Goal: Task Accomplishment & Management: Manage account settings

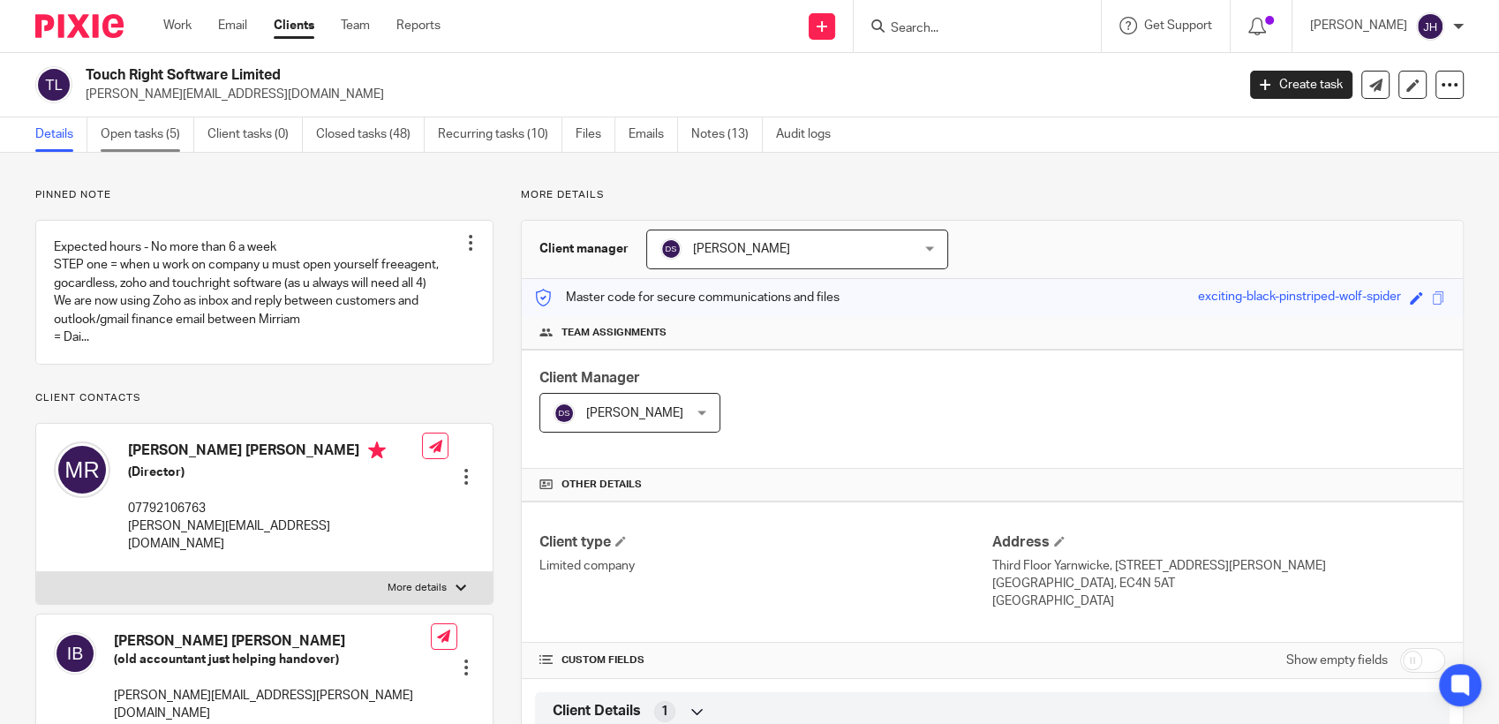
click at [138, 130] on link "Open tasks (5)" at bounding box center [148, 134] width 94 height 34
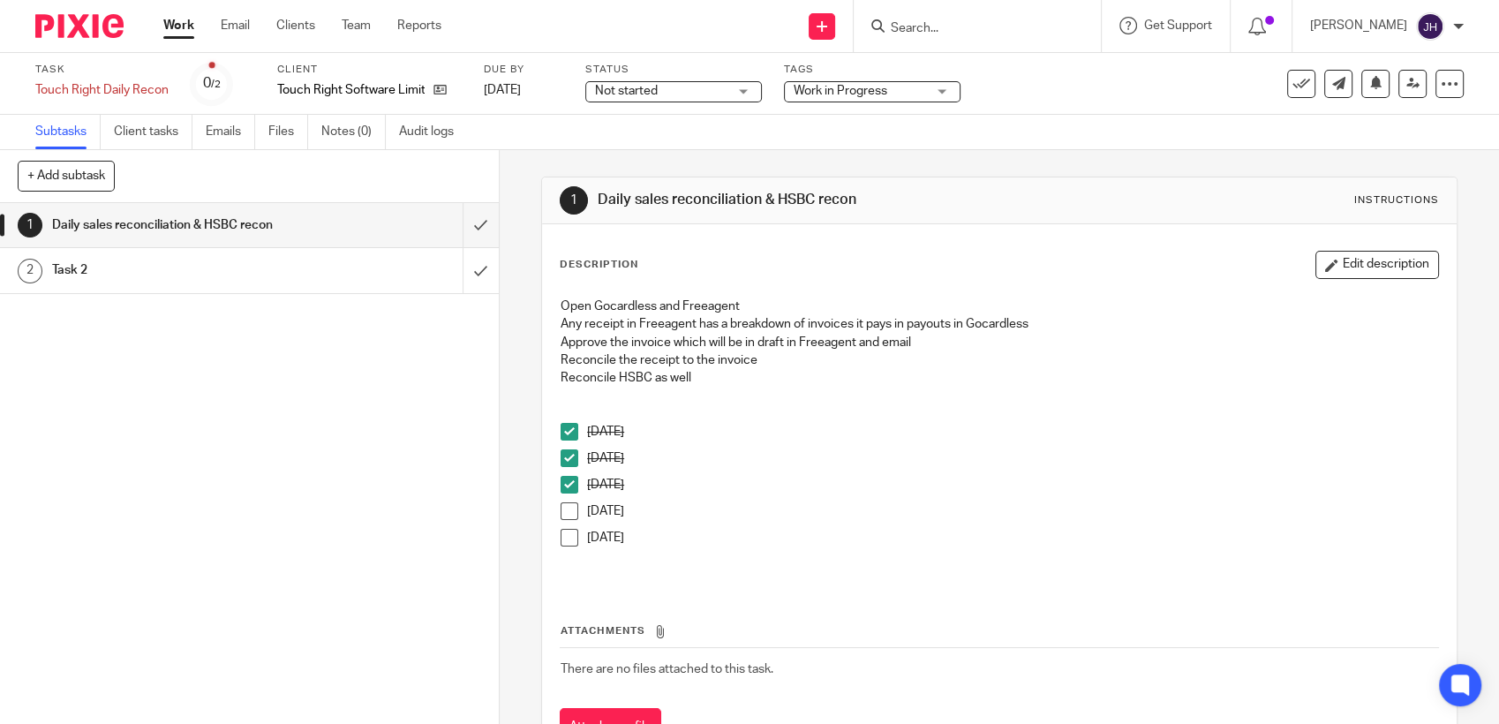
drag, startPoint x: 559, startPoint y: 515, endPoint x: 560, endPoint y: 545, distance: 30.1
click at [560, 515] on span at bounding box center [569, 511] width 18 height 18
click at [560, 538] on span at bounding box center [569, 538] width 18 height 18
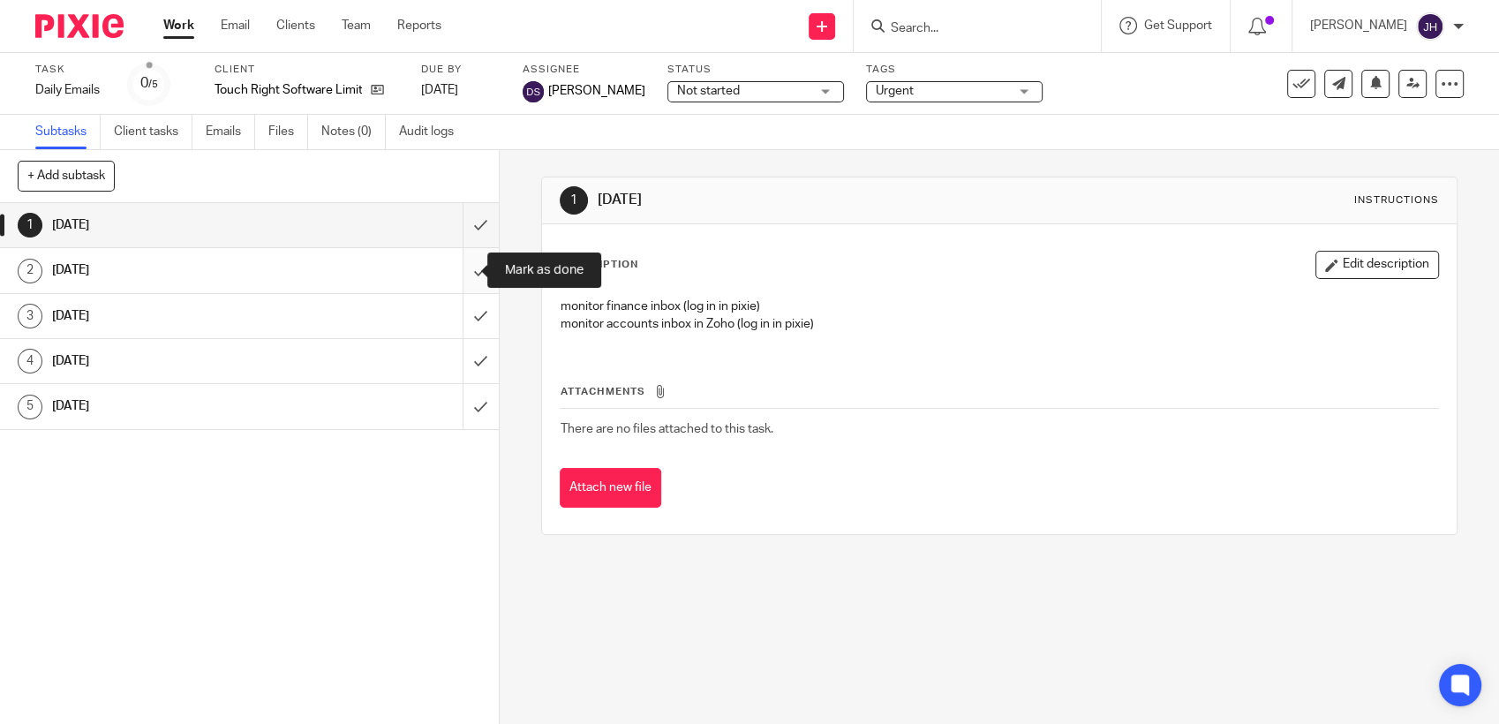
click at [459, 265] on input "submit" at bounding box center [249, 270] width 499 height 44
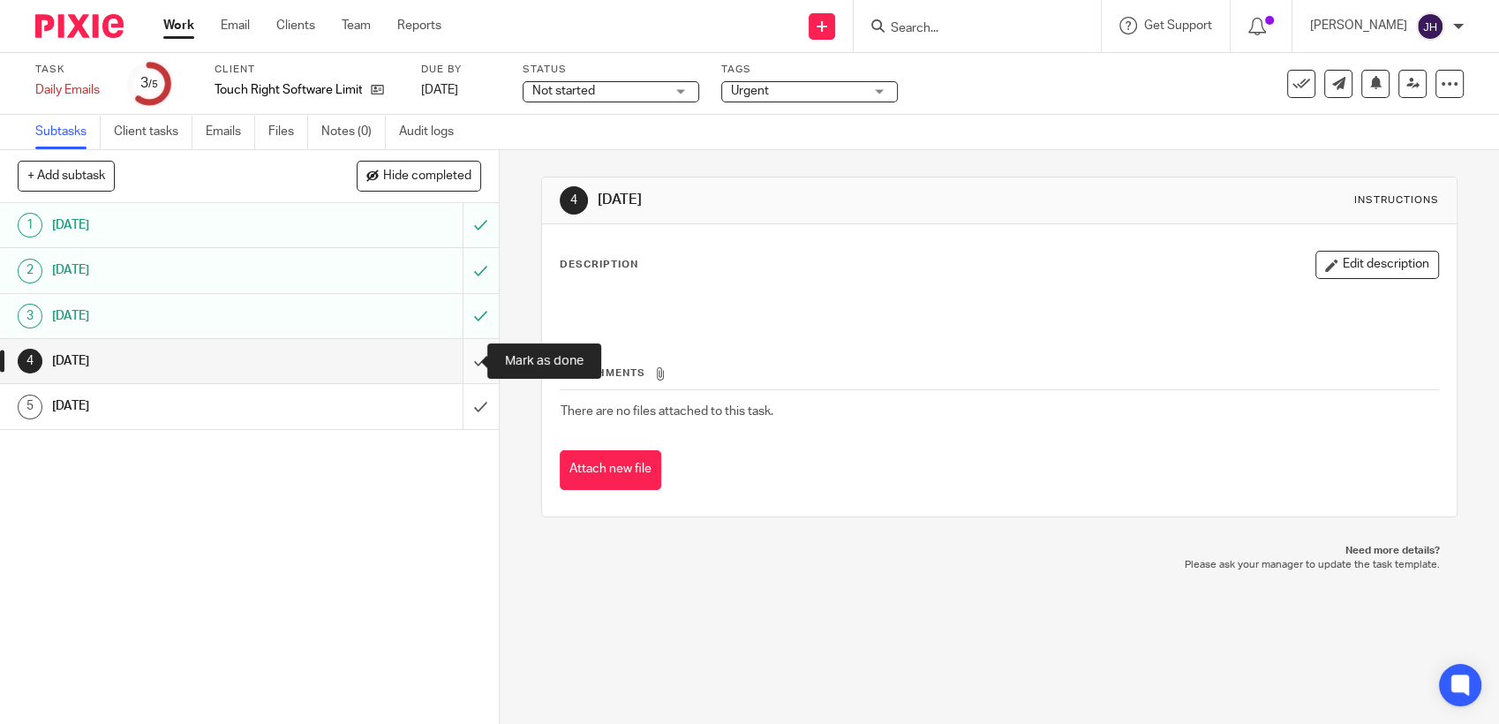
click at [466, 357] on input "submit" at bounding box center [249, 361] width 499 height 44
click at [466, 407] on input "submit" at bounding box center [249, 406] width 499 height 44
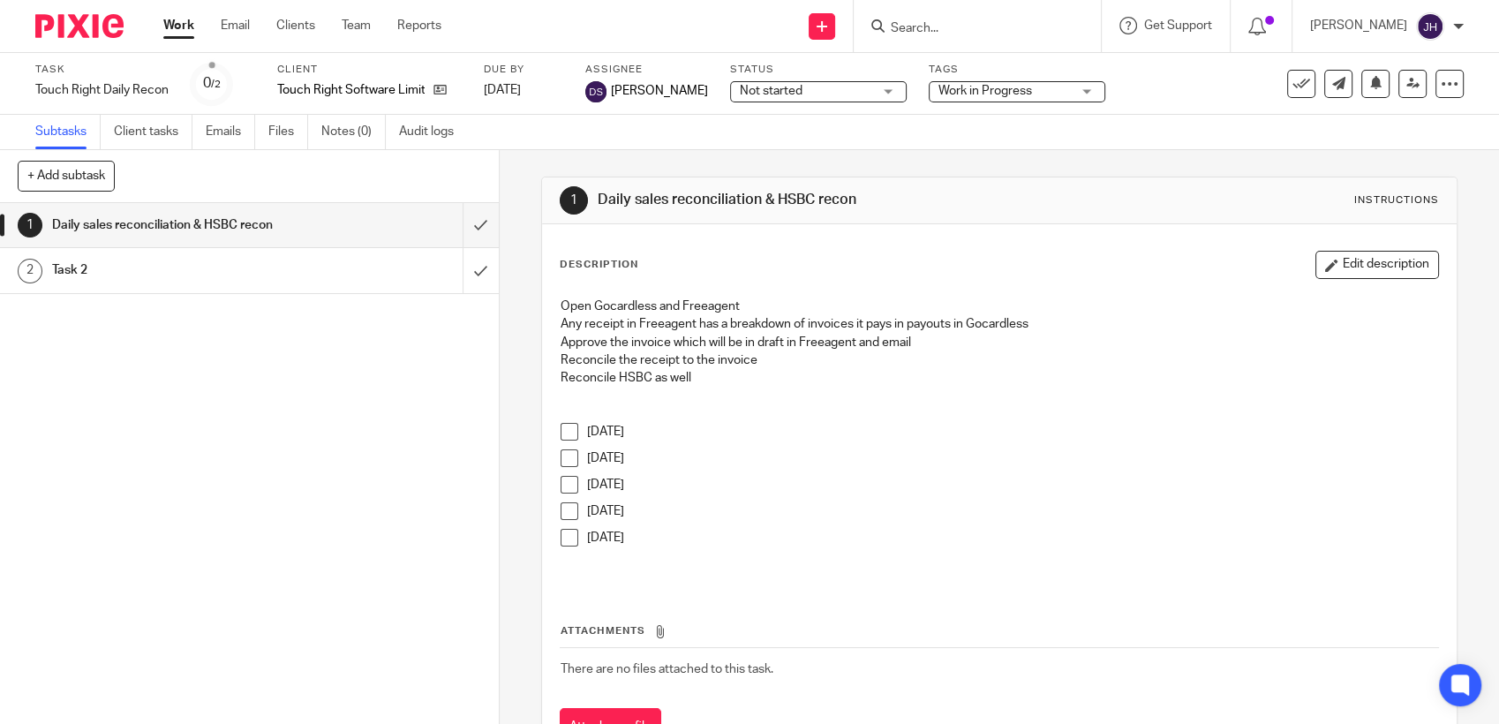
click at [563, 433] on span at bounding box center [569, 432] width 18 height 18
click at [350, 262] on div "Task 2" at bounding box center [248, 270] width 393 height 26
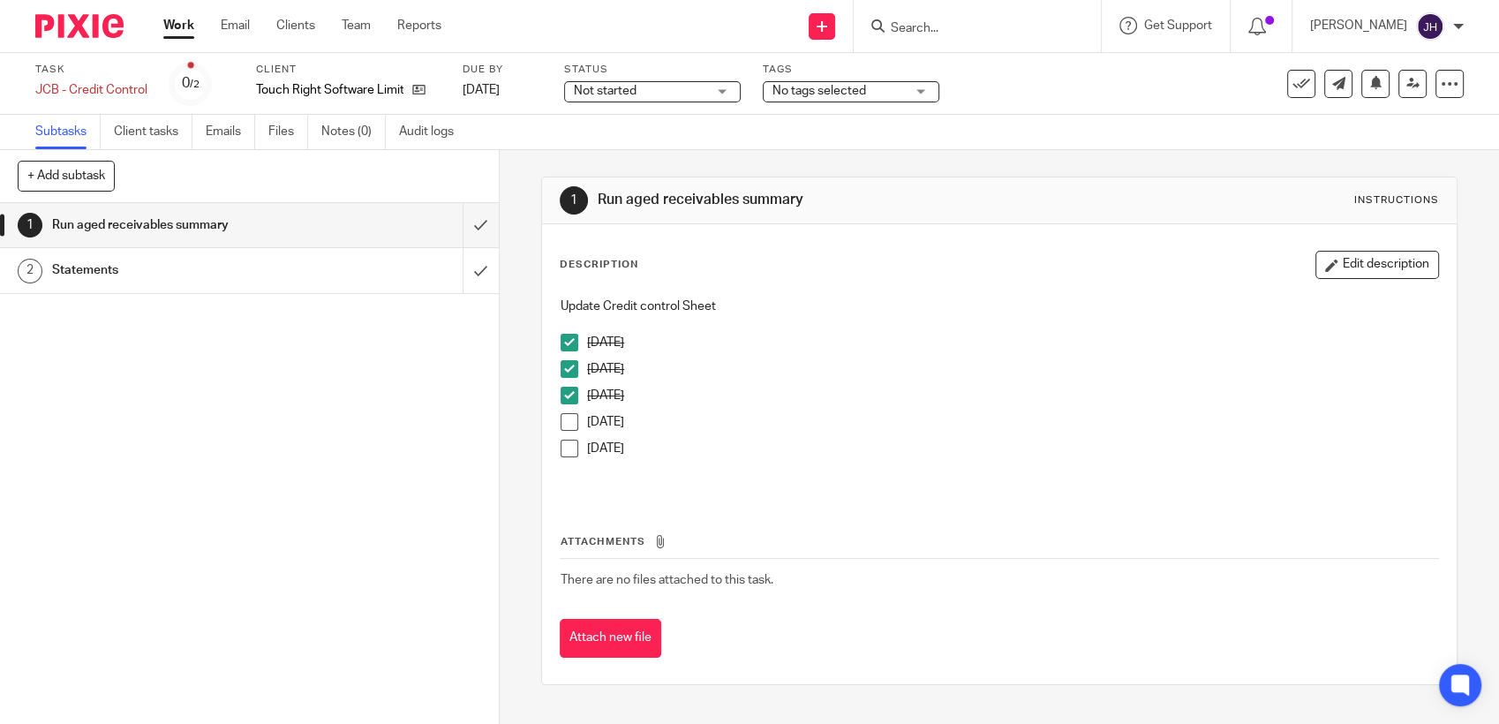
drag, startPoint x: 567, startPoint y: 424, endPoint x: 563, endPoint y: 440, distance: 16.3
click at [565, 424] on span at bounding box center [569, 422] width 18 height 18
click at [563, 449] on span at bounding box center [569, 449] width 18 height 18
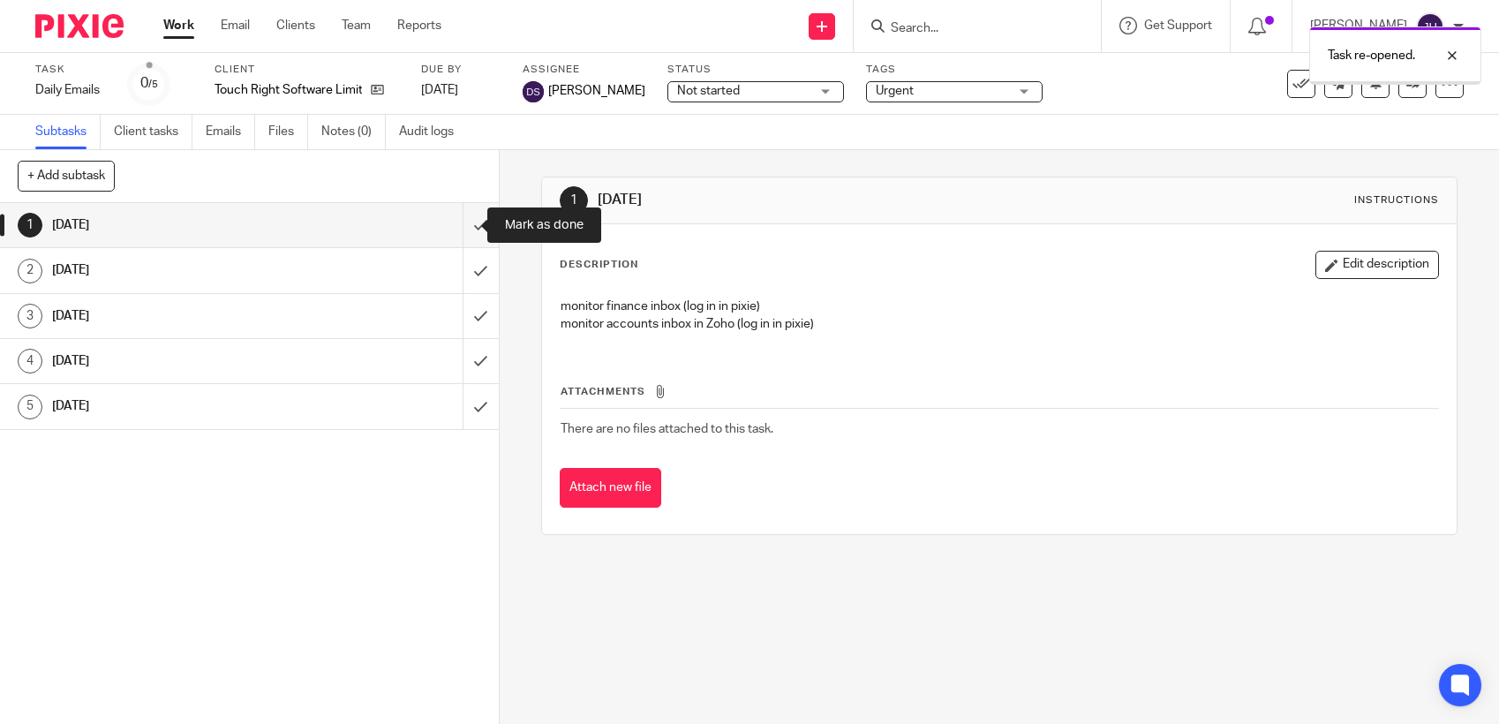
click at [456, 229] on input "submit" at bounding box center [249, 225] width 499 height 44
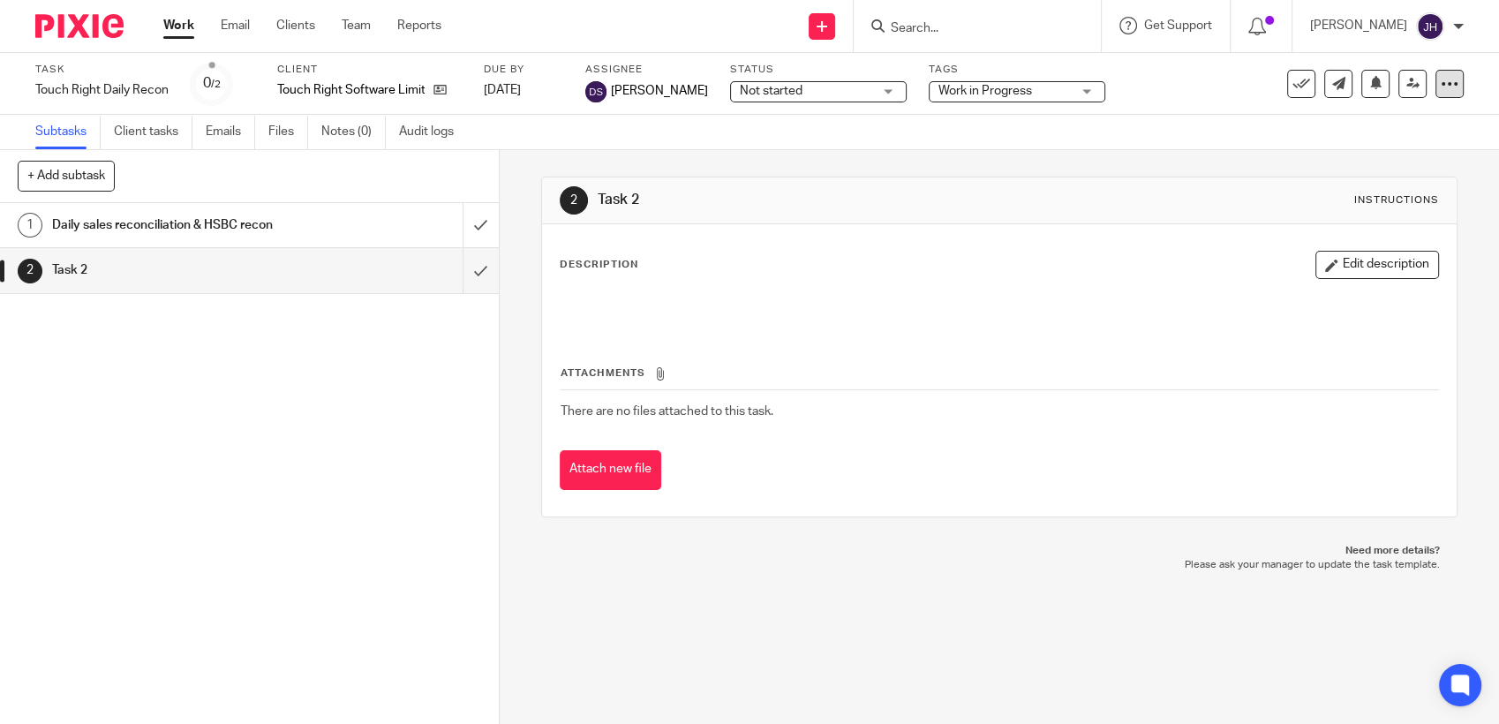
click at [1435, 93] on div at bounding box center [1449, 84] width 28 height 28
click at [1335, 232] on span "Delete" at bounding box center [1339, 230] width 37 height 12
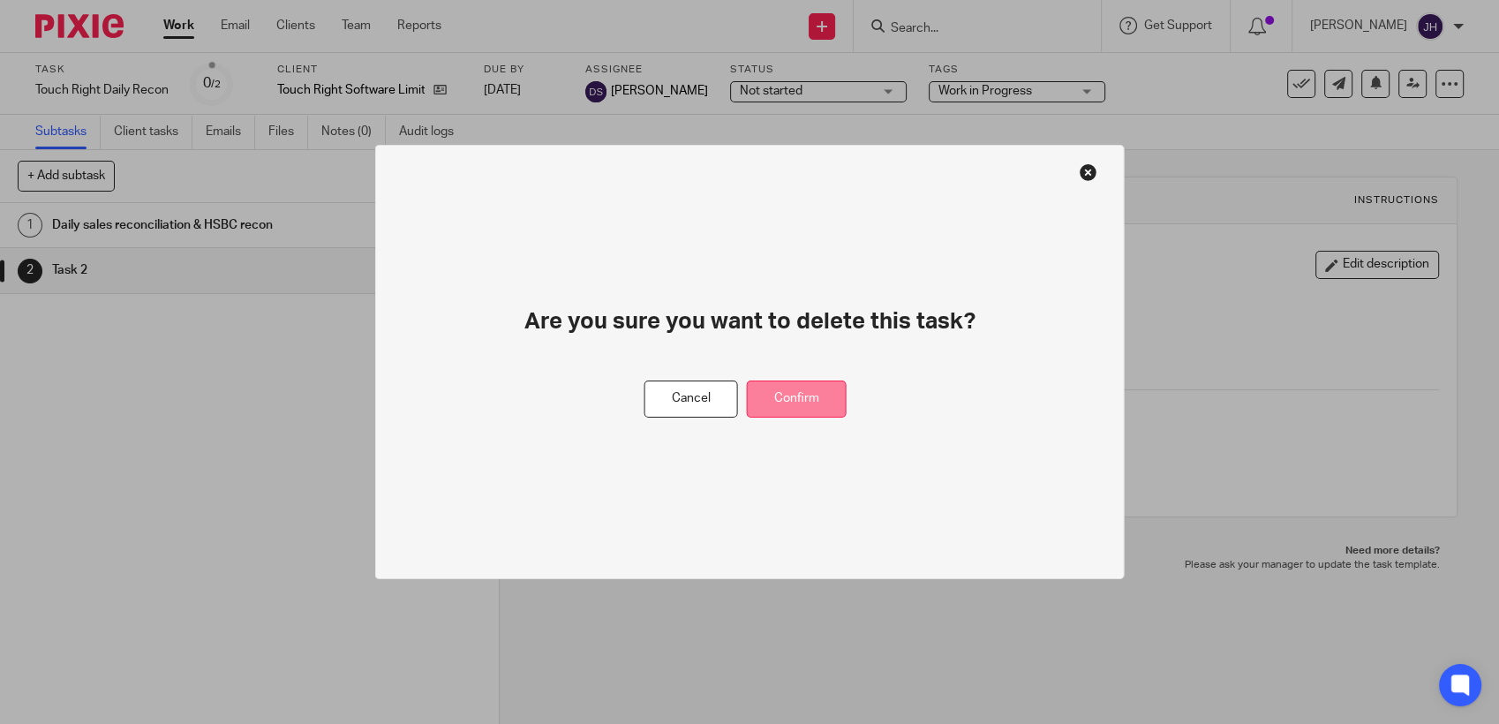
click at [821, 397] on button "Confirm" at bounding box center [797, 399] width 100 height 38
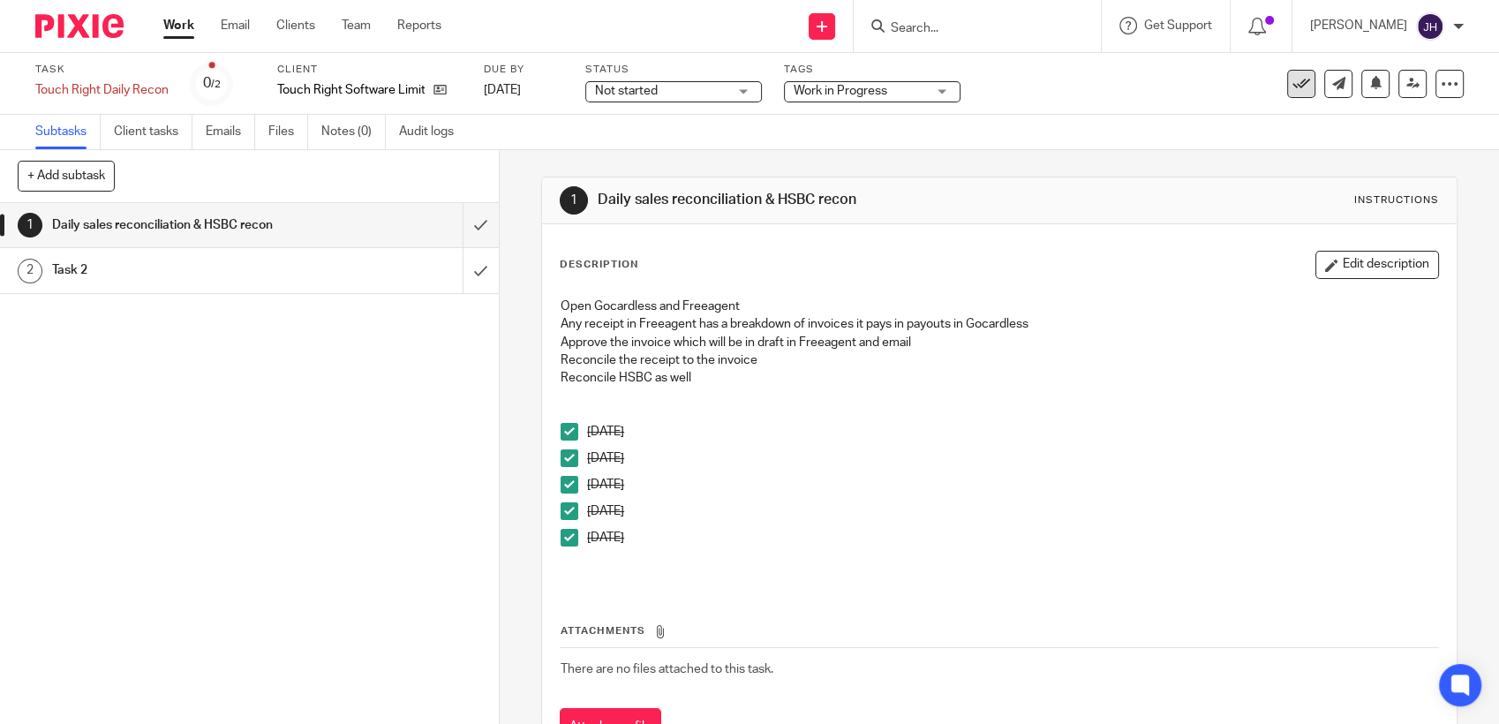
click at [1292, 88] on icon at bounding box center [1301, 84] width 18 height 18
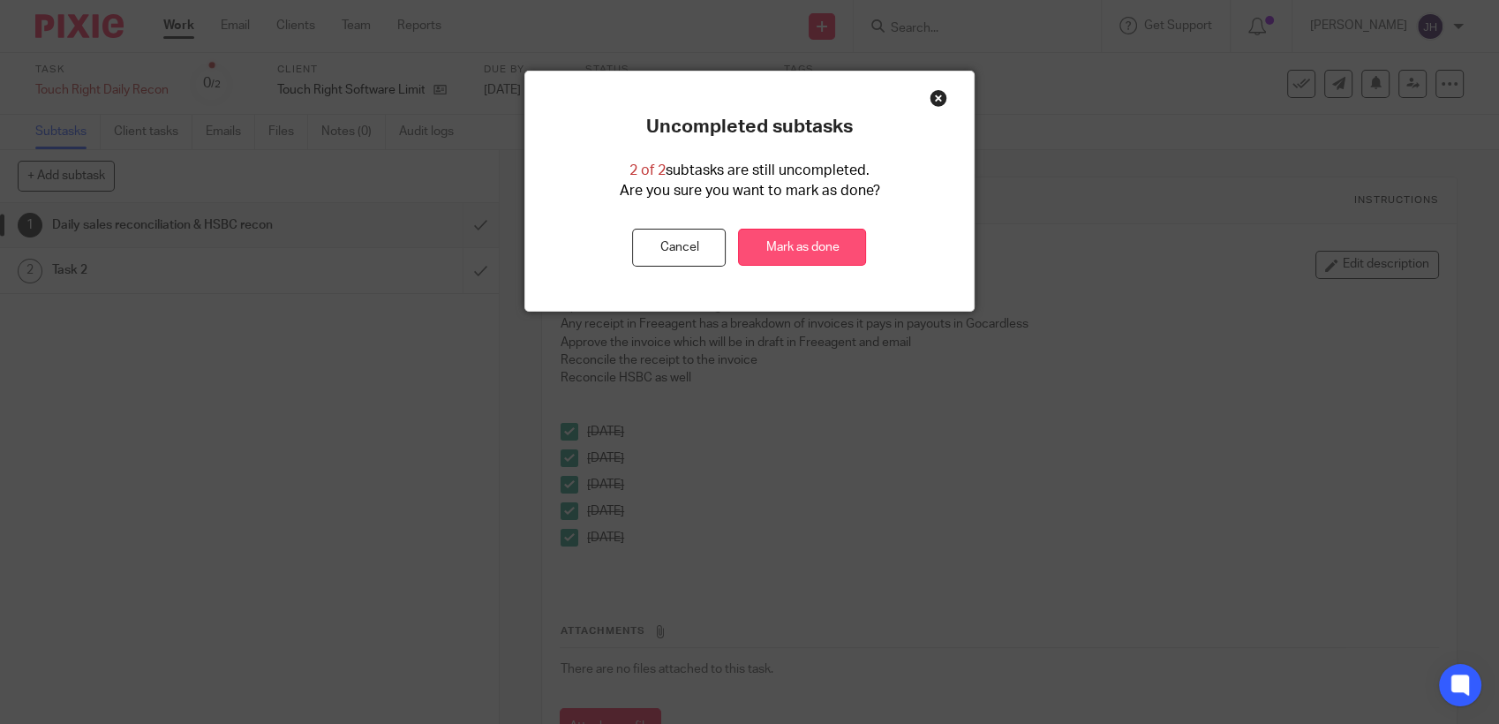
click at [823, 247] on link "Mark as done" at bounding box center [802, 248] width 128 height 38
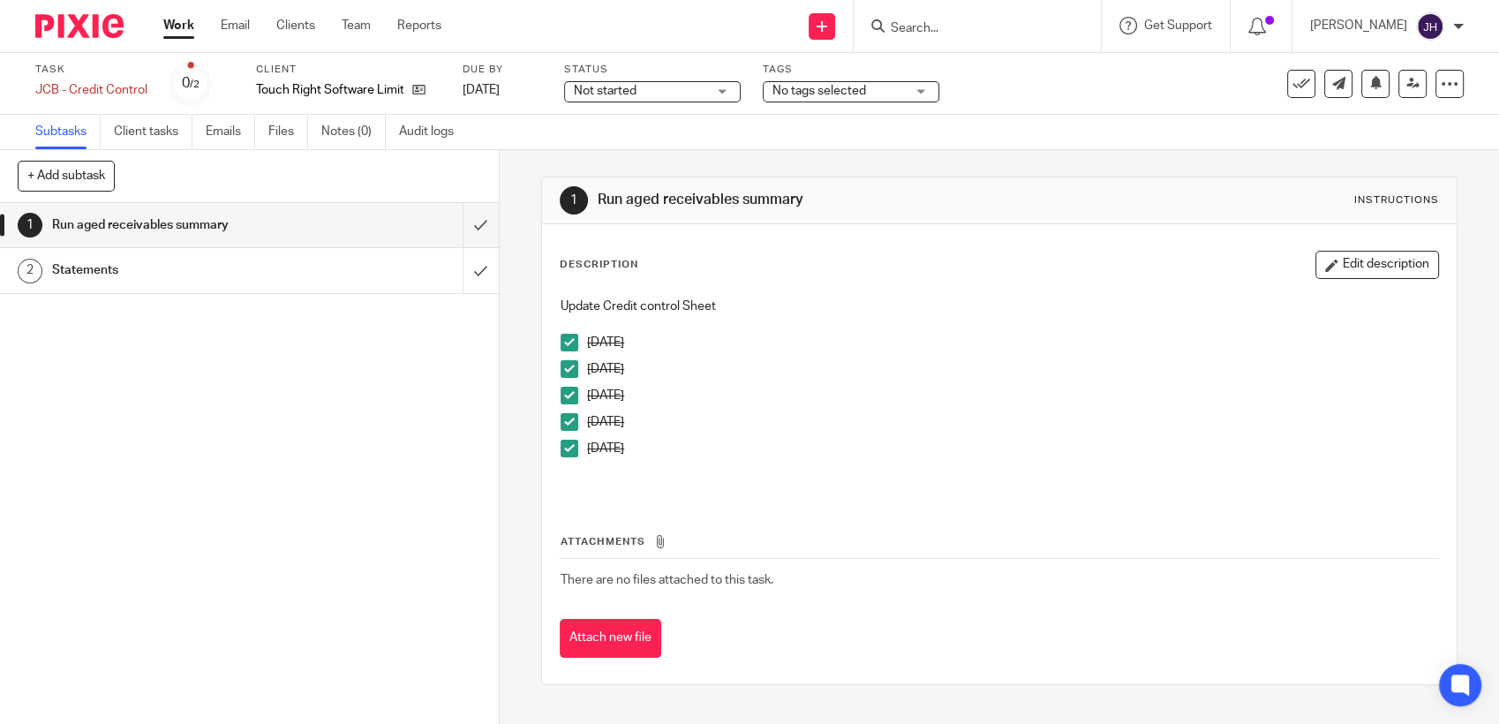
drag, startPoint x: 1283, startPoint y: 76, endPoint x: 1027, endPoint y: 2, distance: 267.3
click at [1292, 76] on icon at bounding box center [1301, 84] width 18 height 18
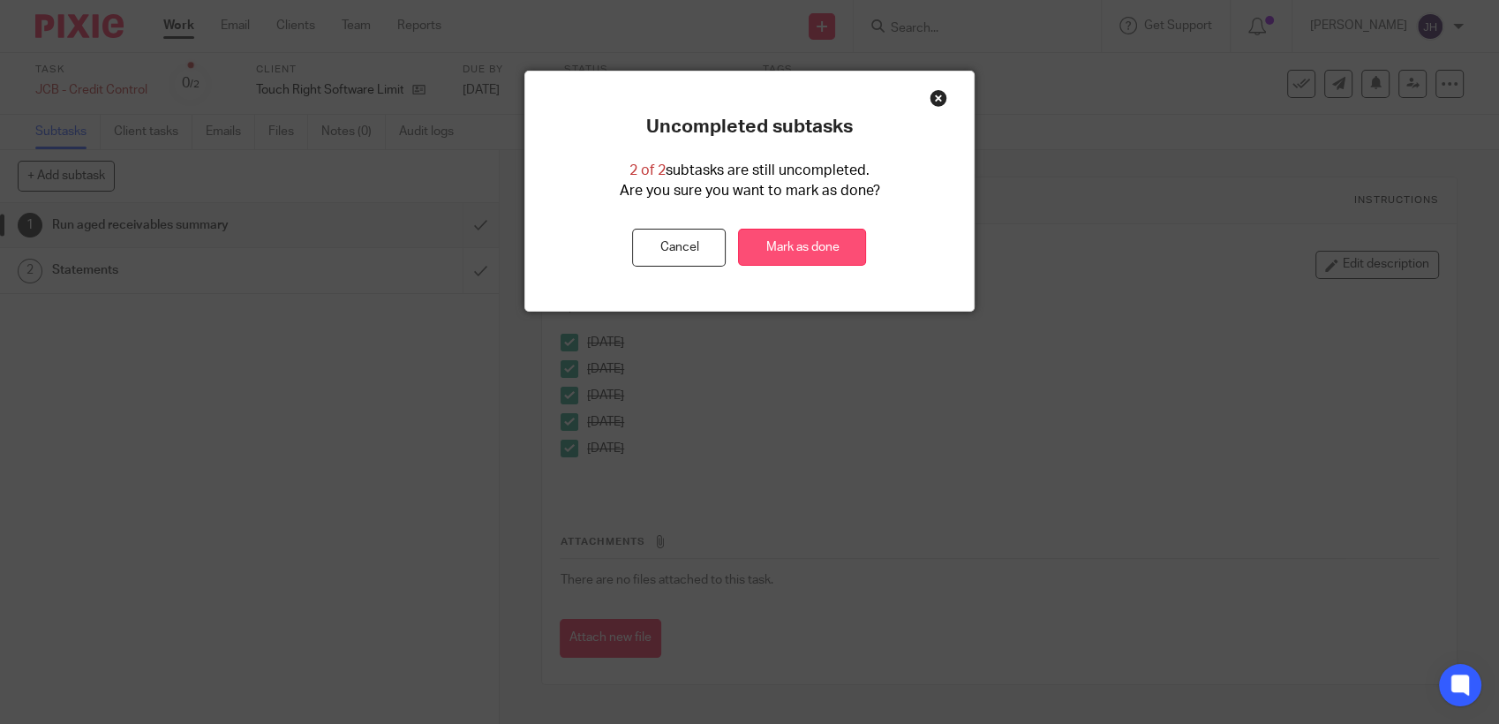
click at [809, 248] on link "Mark as done" at bounding box center [802, 248] width 128 height 38
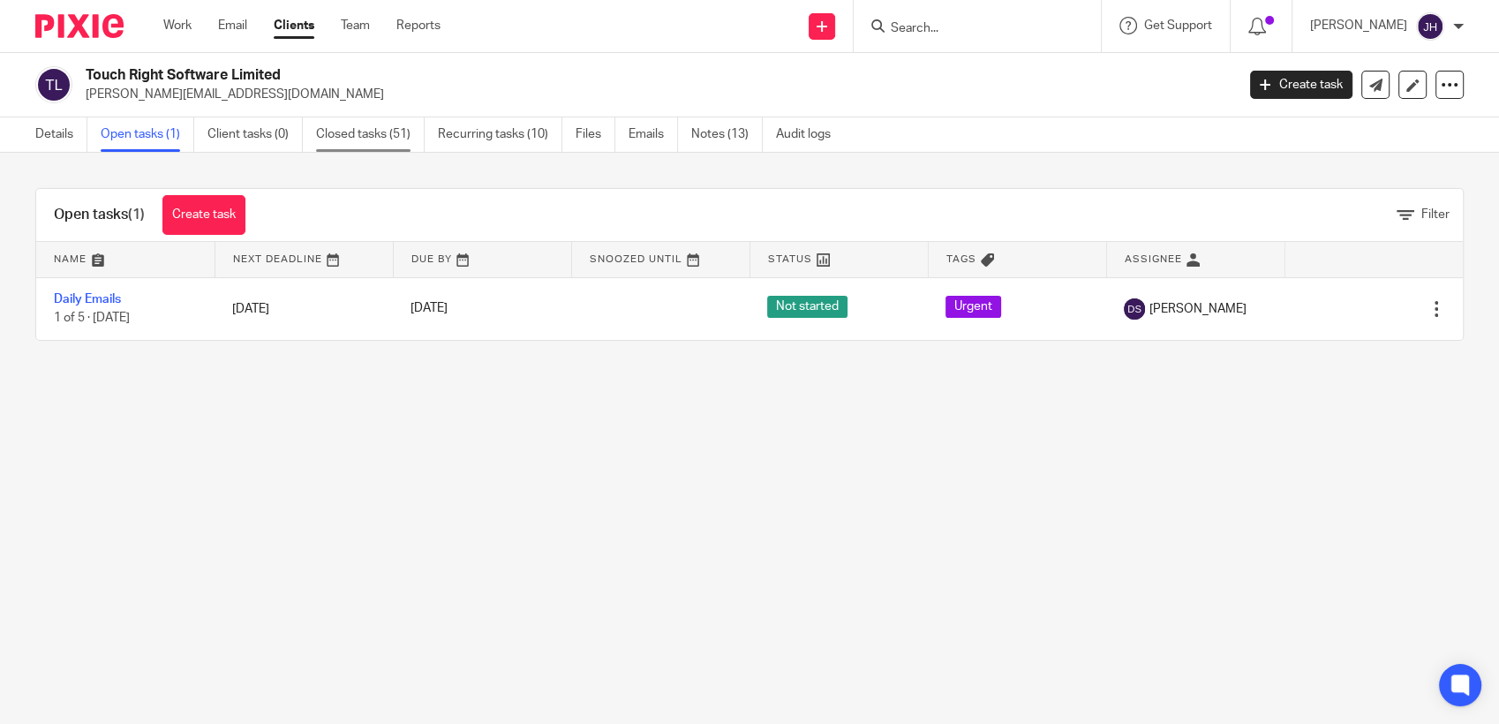
click at [347, 137] on link "Closed tasks (51)" at bounding box center [370, 134] width 109 height 34
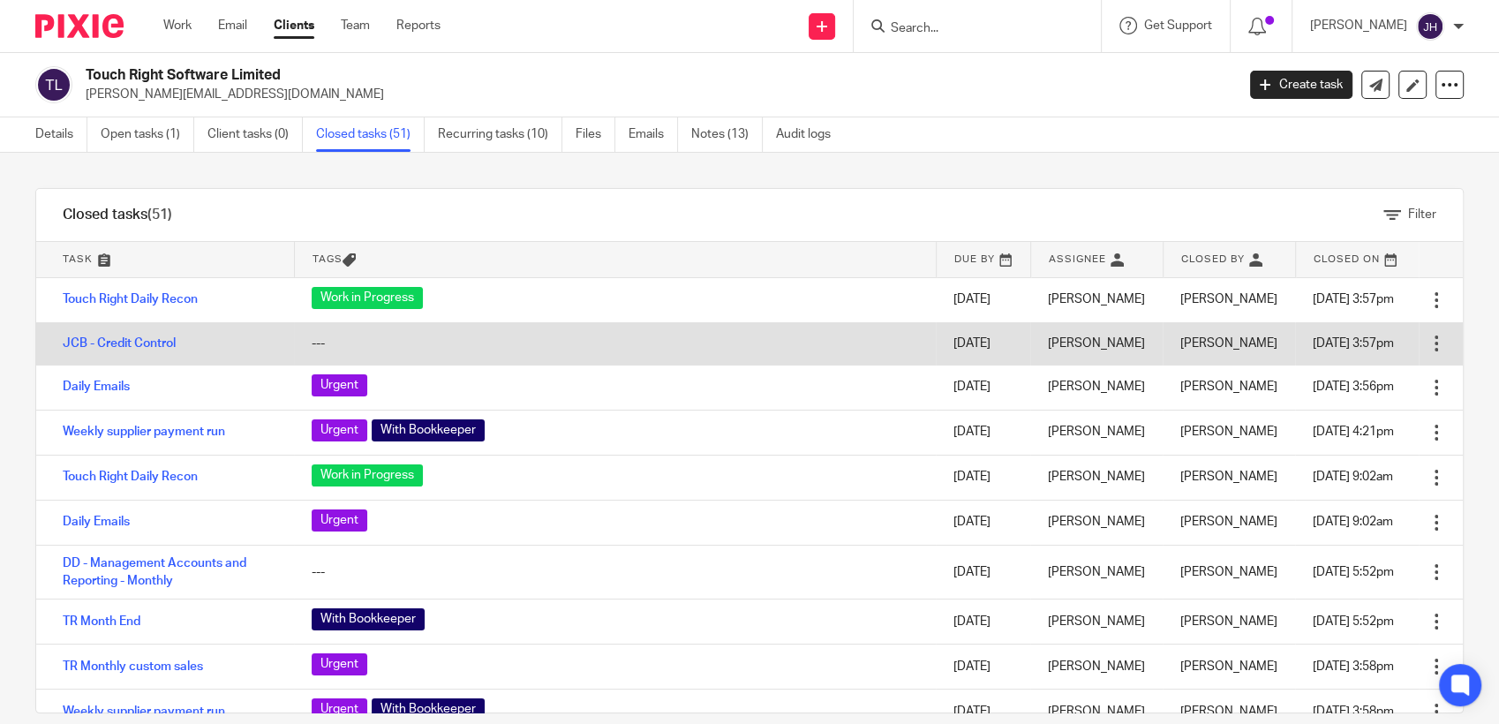
click at [1427, 350] on div at bounding box center [1436, 344] width 18 height 18
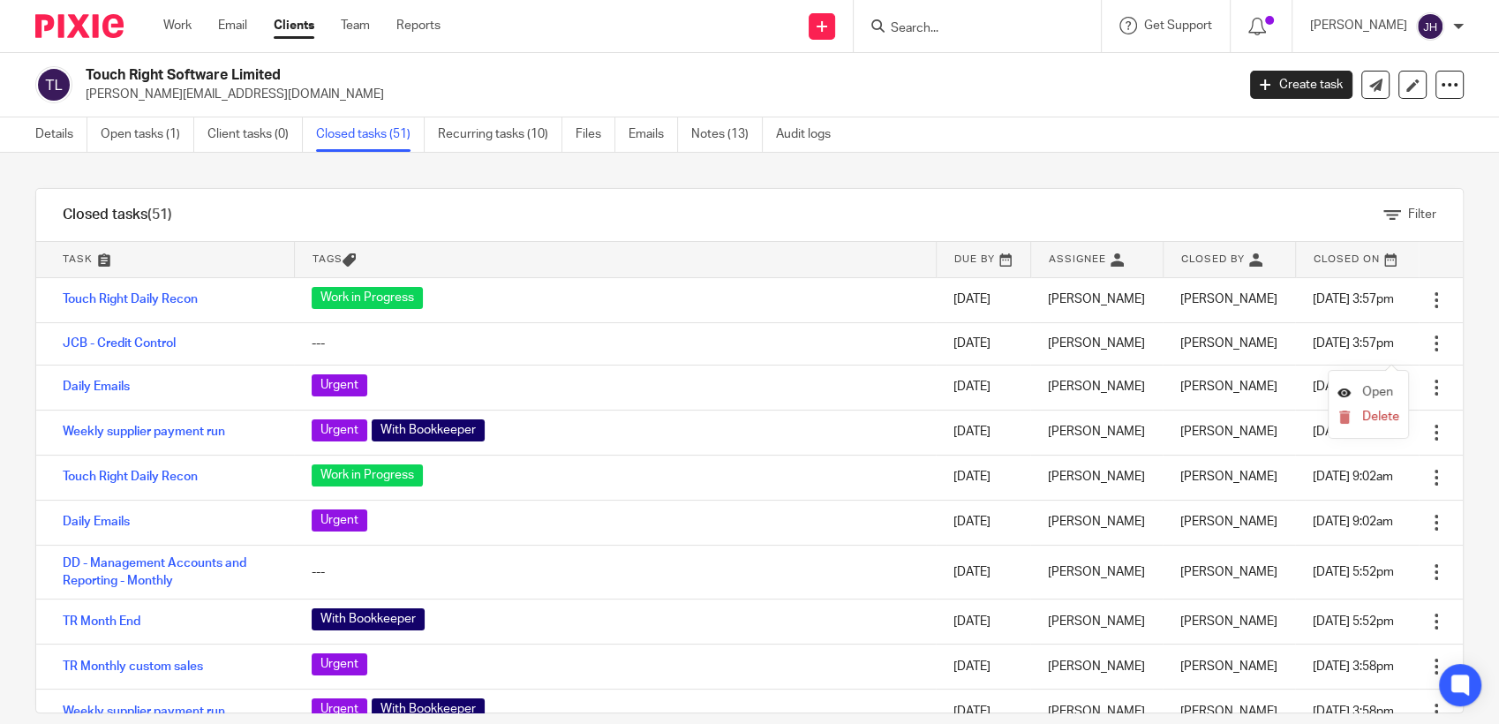
click at [1358, 391] on link "Open" at bounding box center [1365, 392] width 56 height 12
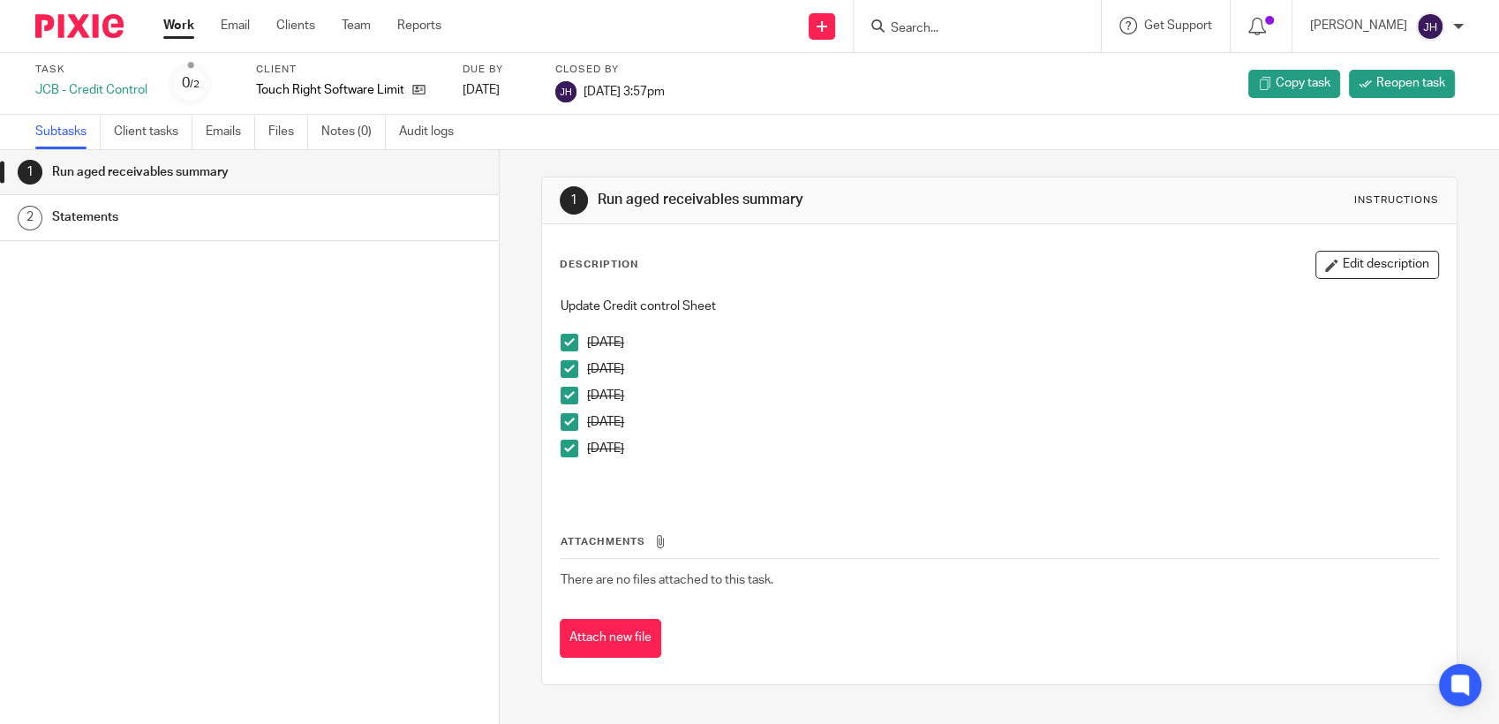
click at [561, 334] on span at bounding box center [569, 343] width 18 height 18
click at [561, 361] on span at bounding box center [569, 369] width 18 height 18
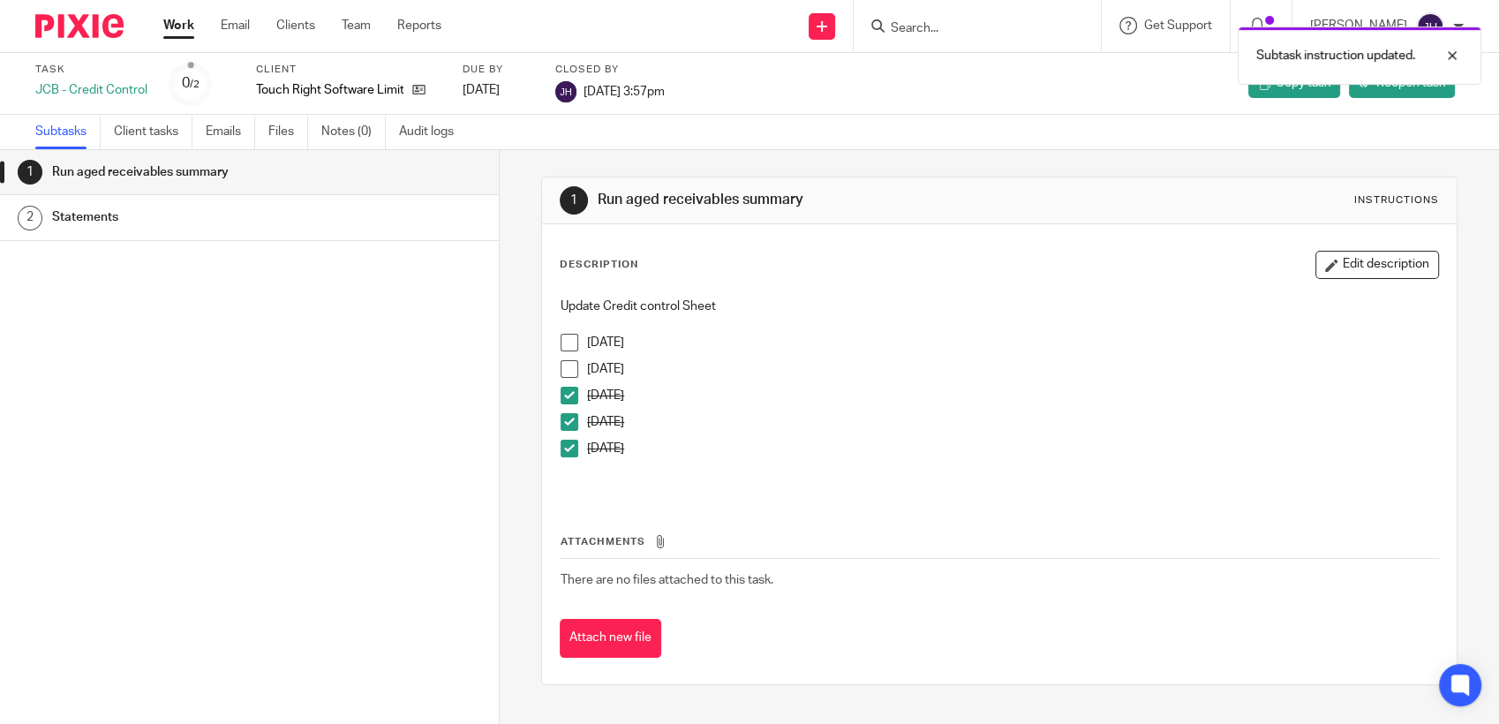
click at [561, 394] on span at bounding box center [569, 396] width 18 height 18
click at [563, 421] on span at bounding box center [569, 422] width 18 height 18
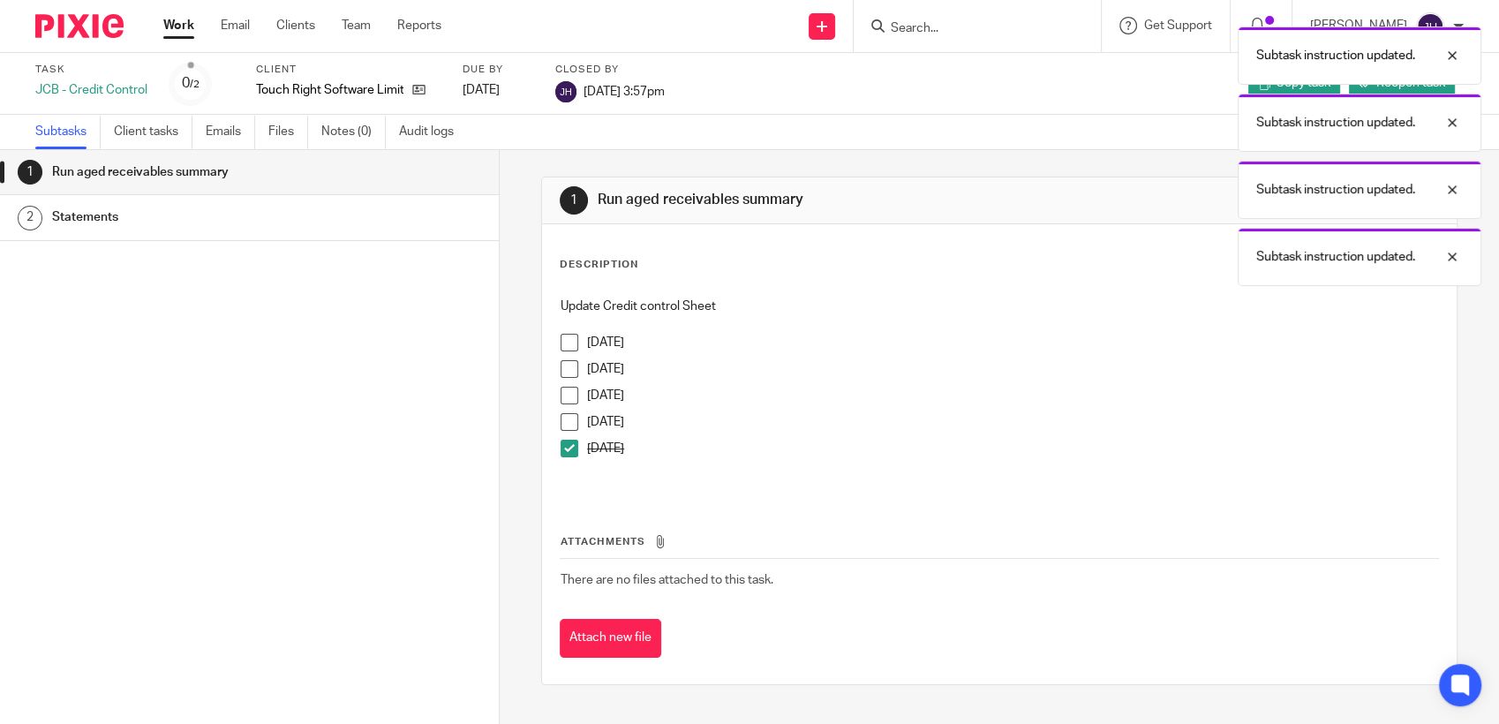
click at [563, 466] on p at bounding box center [998, 475] width 877 height 18
click at [564, 445] on span at bounding box center [569, 449] width 18 height 18
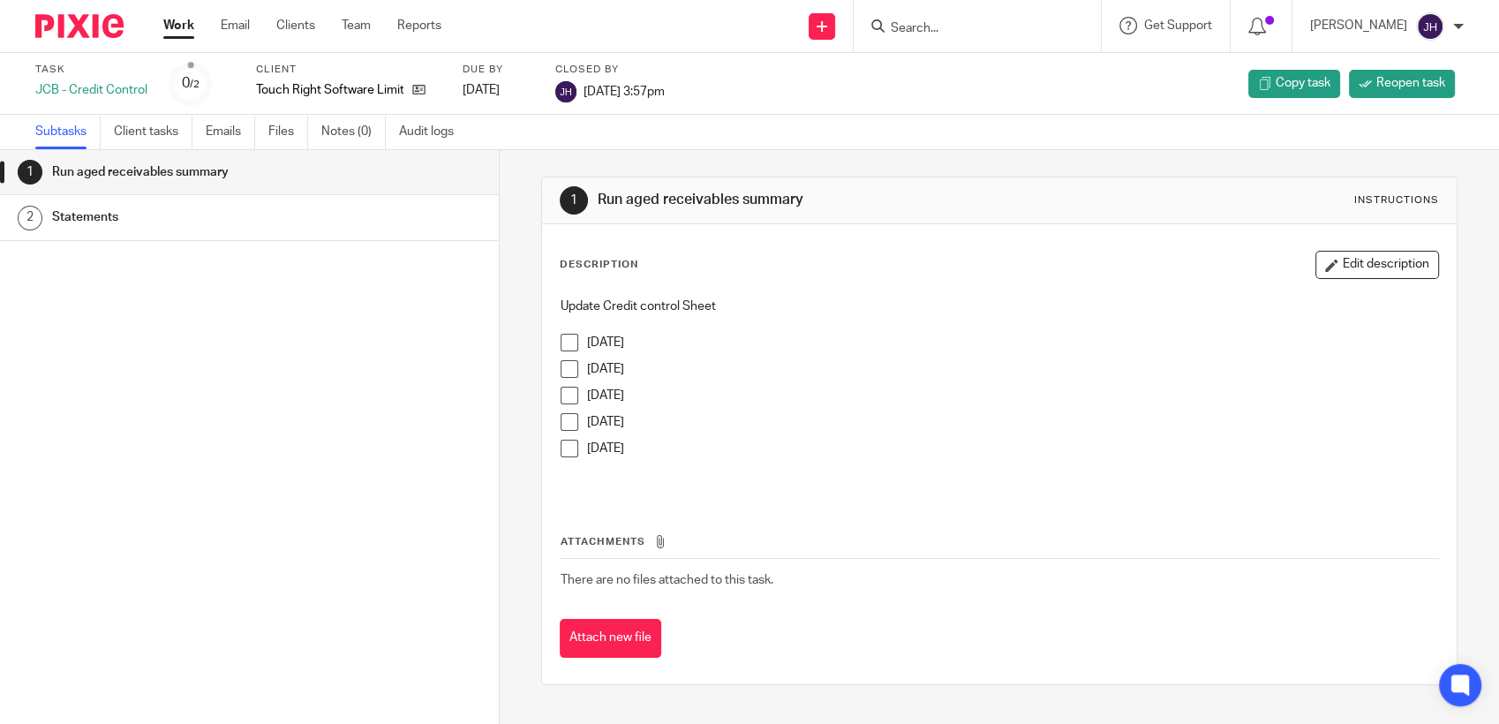
click at [65, 132] on link "Subtasks" at bounding box center [67, 132] width 65 height 34
click at [923, 18] on form at bounding box center [983, 26] width 188 height 22
click at [889, 32] on input "Search" at bounding box center [968, 29] width 159 height 16
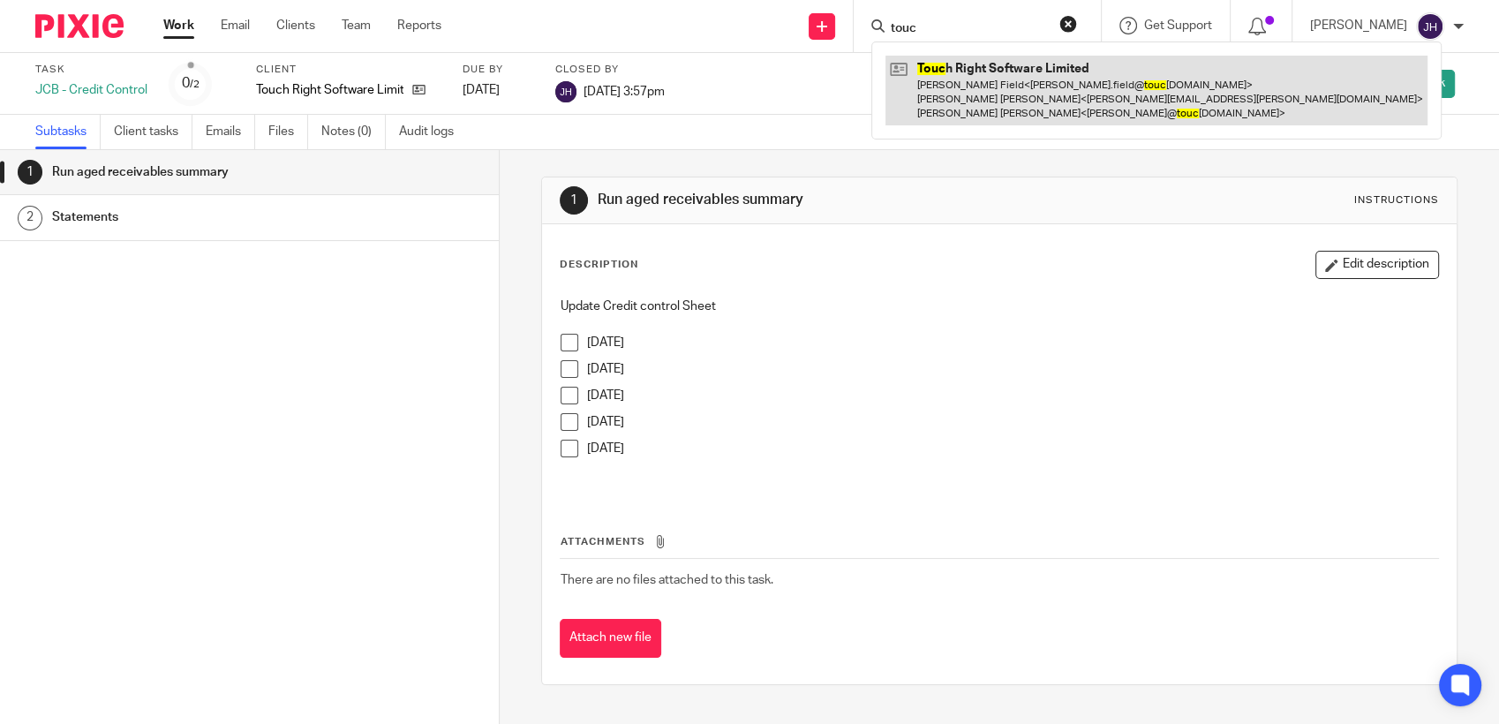
type input "touc"
click at [1055, 73] on link at bounding box center [1156, 91] width 542 height 70
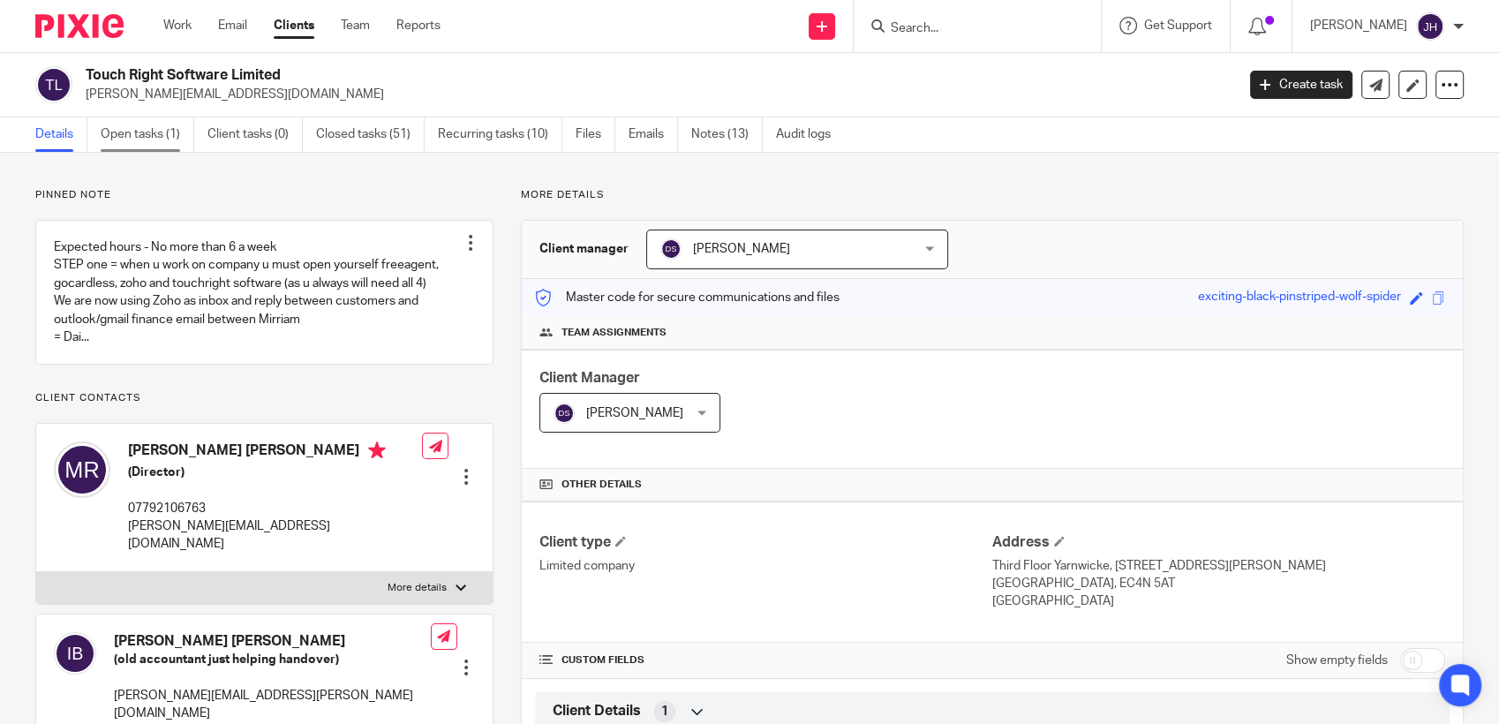
click at [153, 130] on link "Open tasks (1)" at bounding box center [148, 134] width 94 height 34
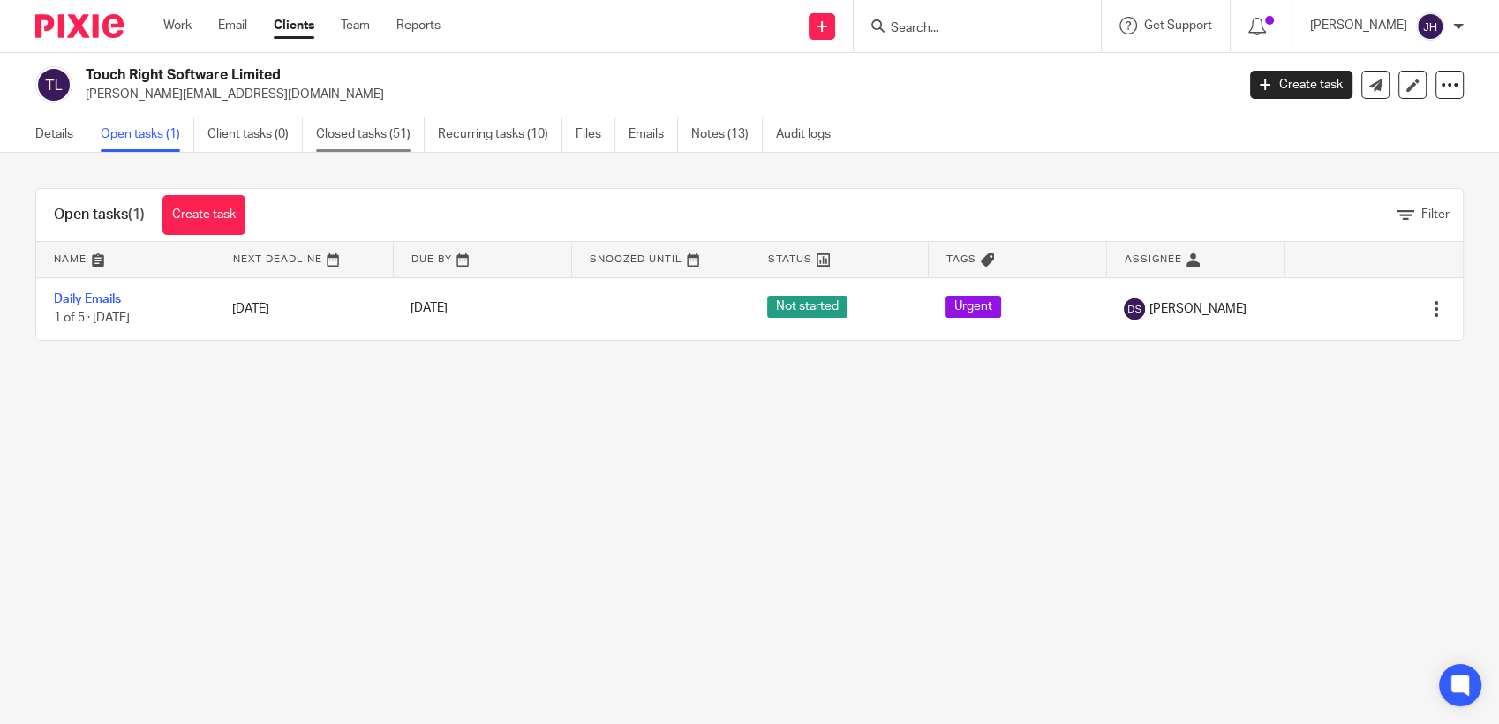
click at [384, 148] on link "Closed tasks (51)" at bounding box center [370, 134] width 109 height 34
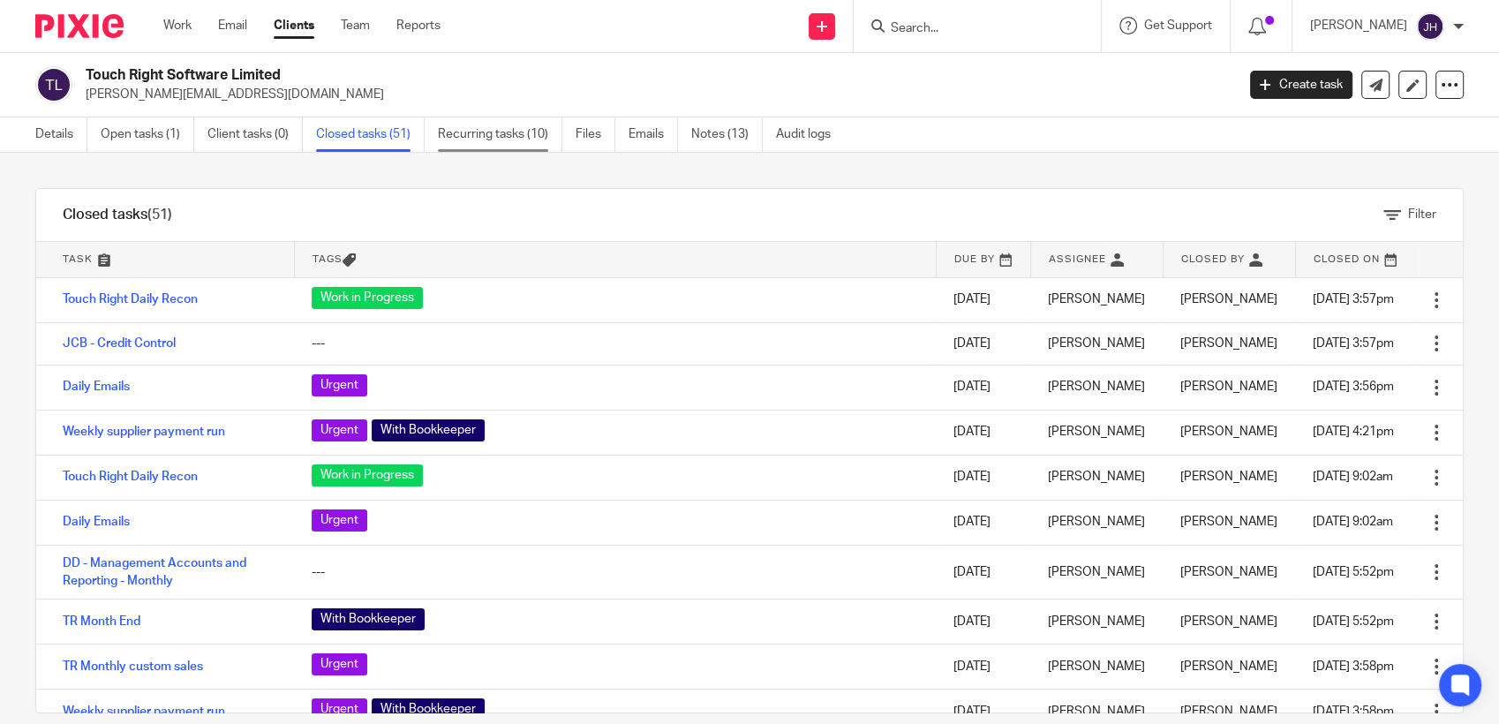
click at [477, 128] on link "Recurring tasks (10)" at bounding box center [500, 134] width 124 height 34
